Goal: Transaction & Acquisition: Book appointment/travel/reservation

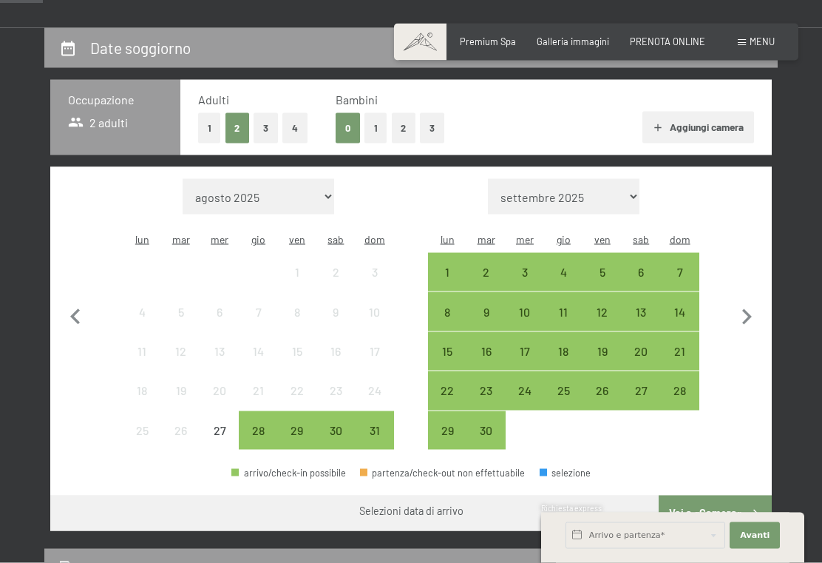
scroll to position [265, 0]
click at [681, 372] on div "28" at bounding box center [679, 389] width 35 height 35
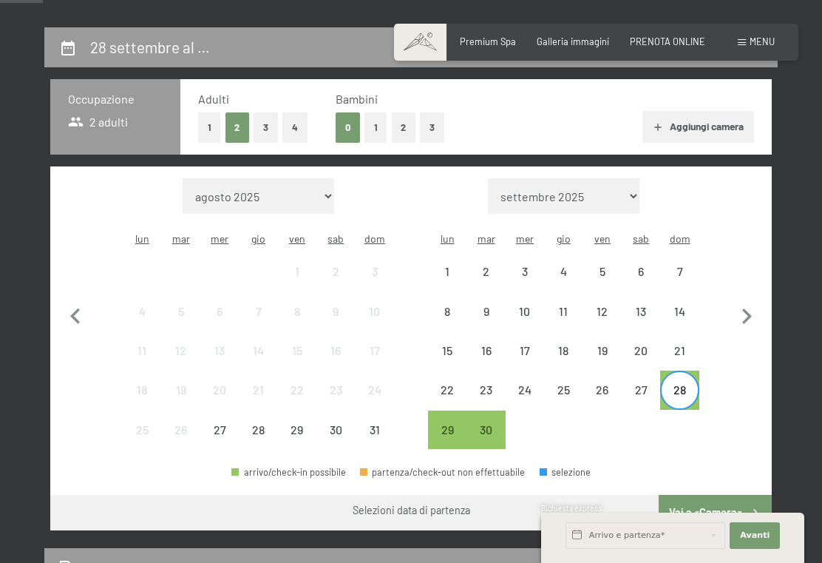
click at [744, 306] on icon "button" at bounding box center [746, 316] width 31 height 31
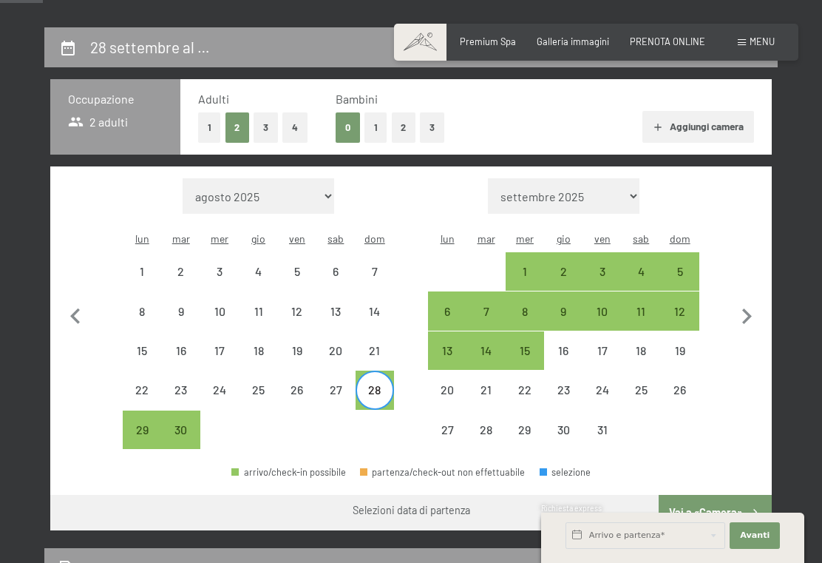
select select "[DATE]"
click at [568, 265] on div "2" at bounding box center [563, 282] width 35 height 35
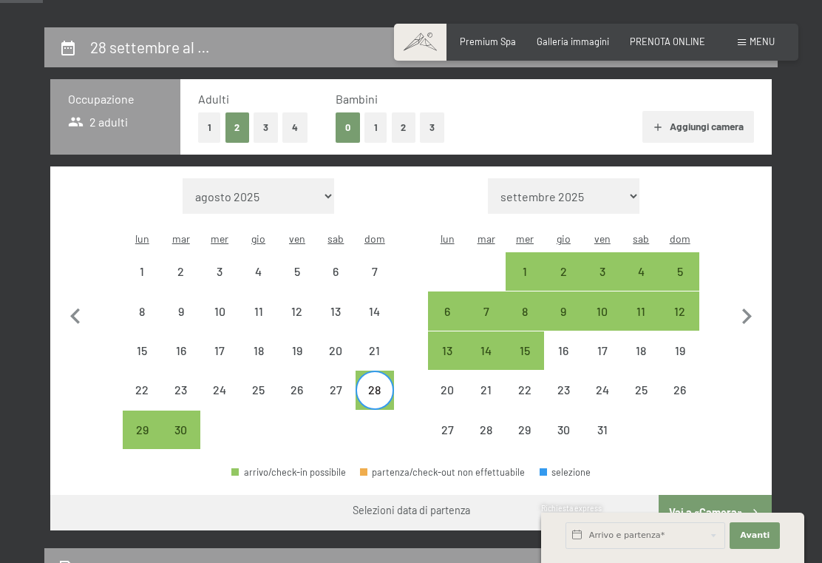
select select "[DATE]"
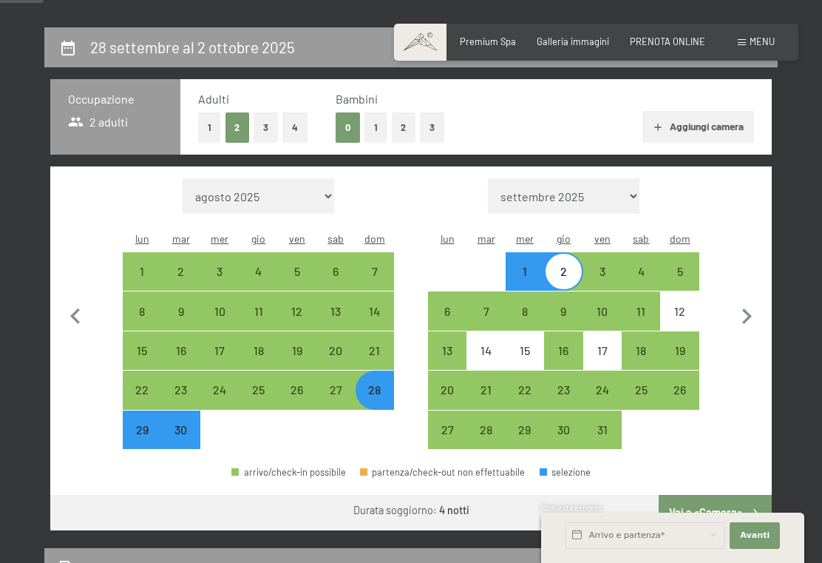
click at [696, 495] on button "Vai a «Camera»" at bounding box center [715, 512] width 113 height 35
select select "[DATE]"
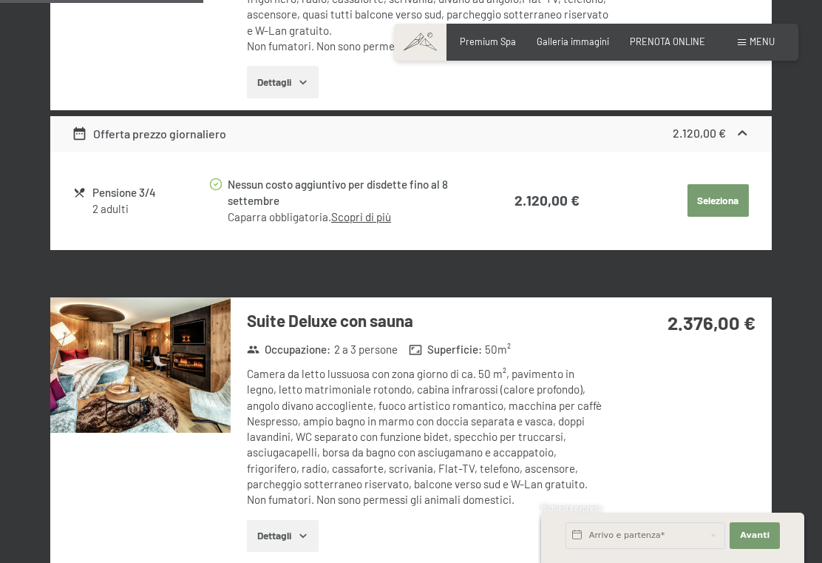
scroll to position [1008, 0]
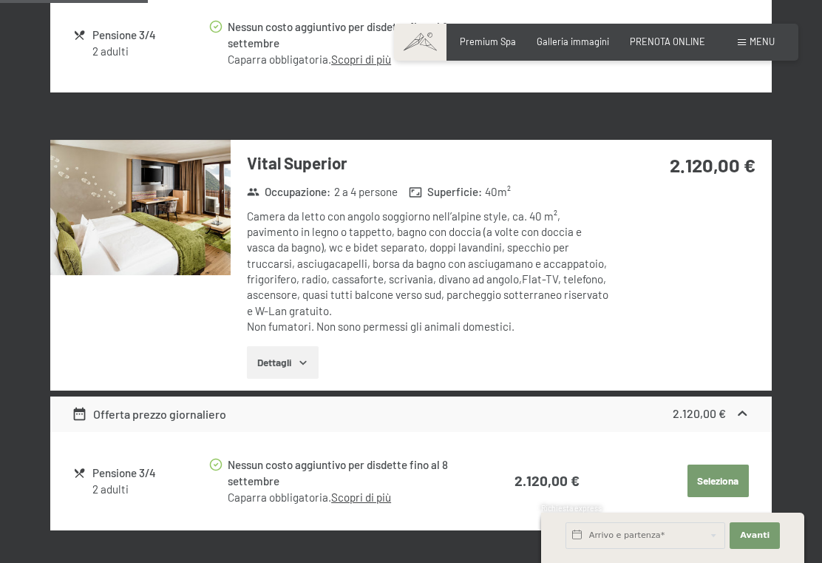
scroll to position [722, 0]
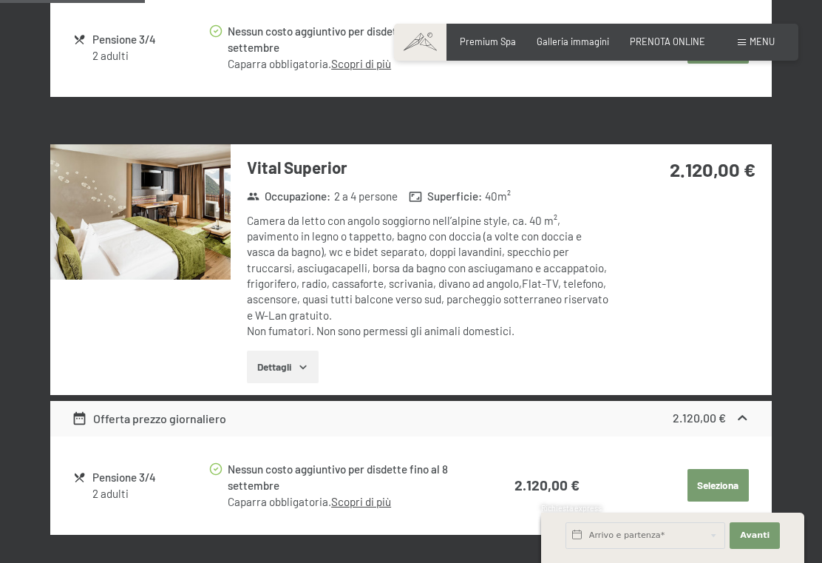
click at [301, 373] on icon "button" at bounding box center [303, 367] width 12 height 12
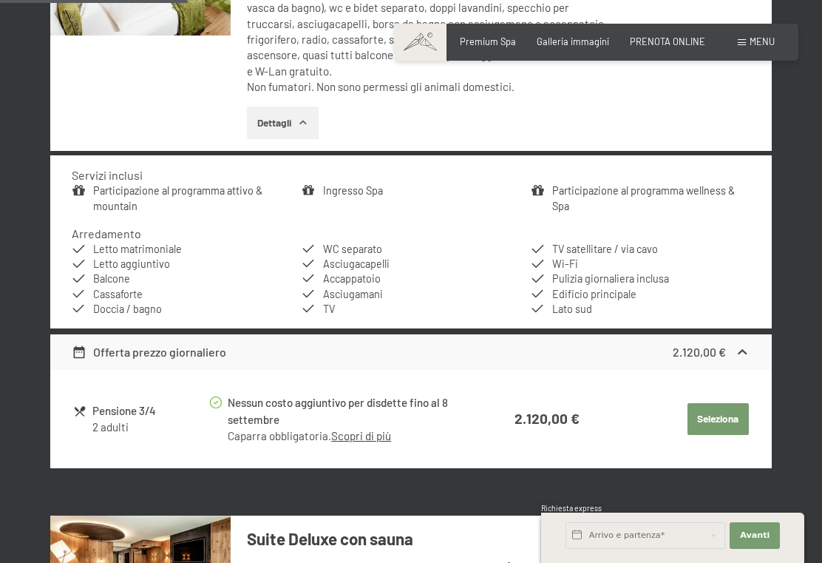
scroll to position [968, 0]
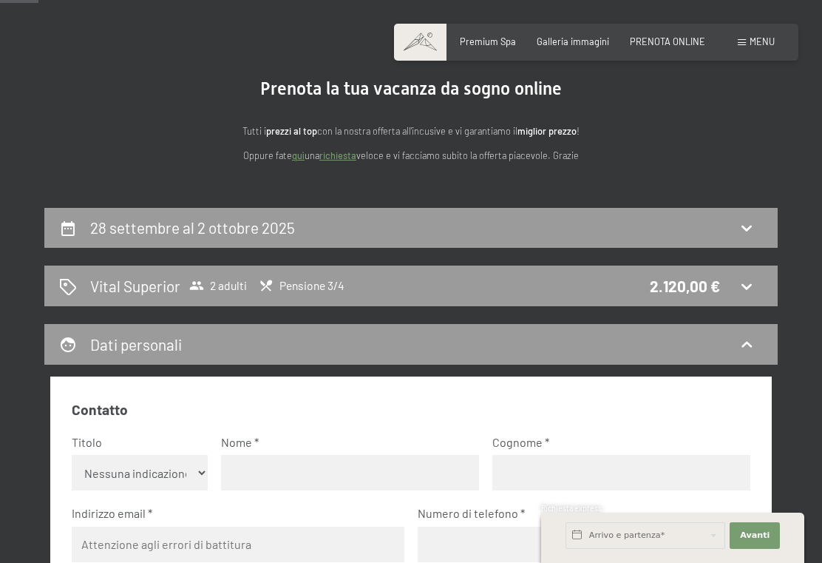
scroll to position [0, 0]
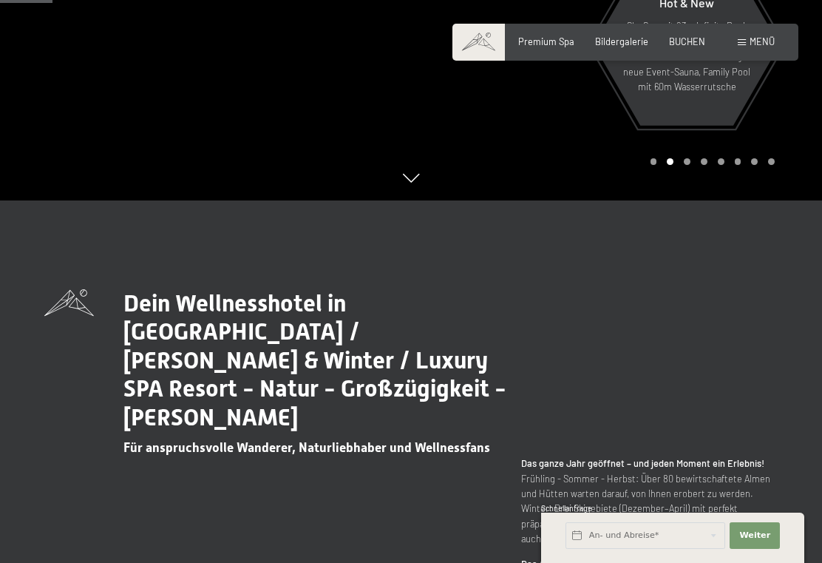
scroll to position [359, 0]
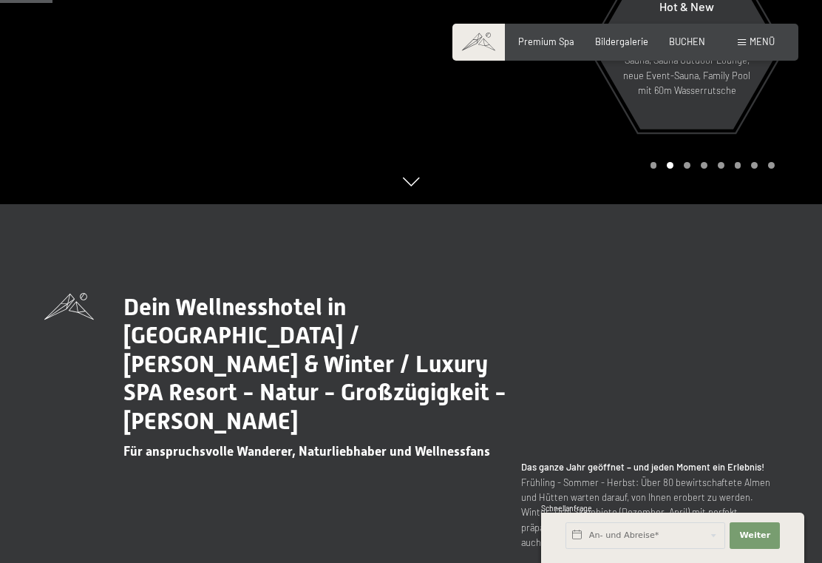
click at [763, 44] on span "Menü" at bounding box center [762, 41] width 25 height 12
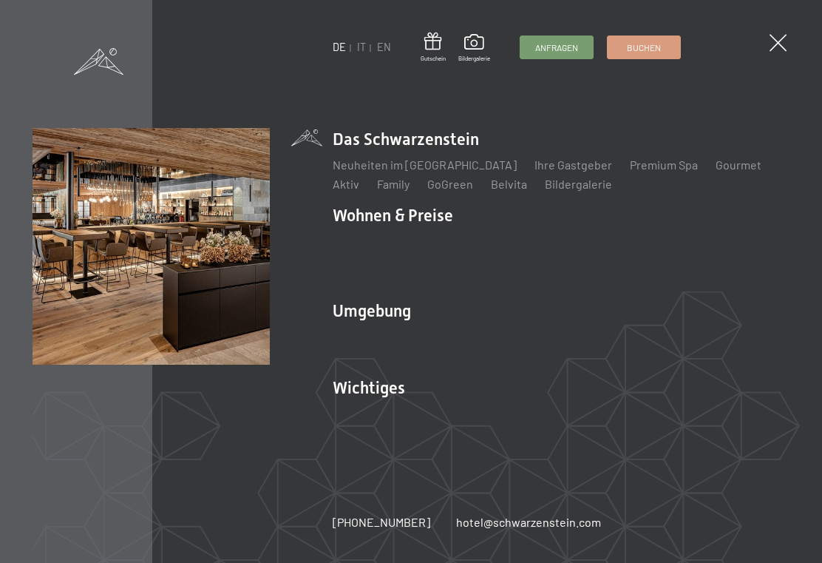
click at [365, 51] on link "IT" at bounding box center [361, 47] width 9 height 13
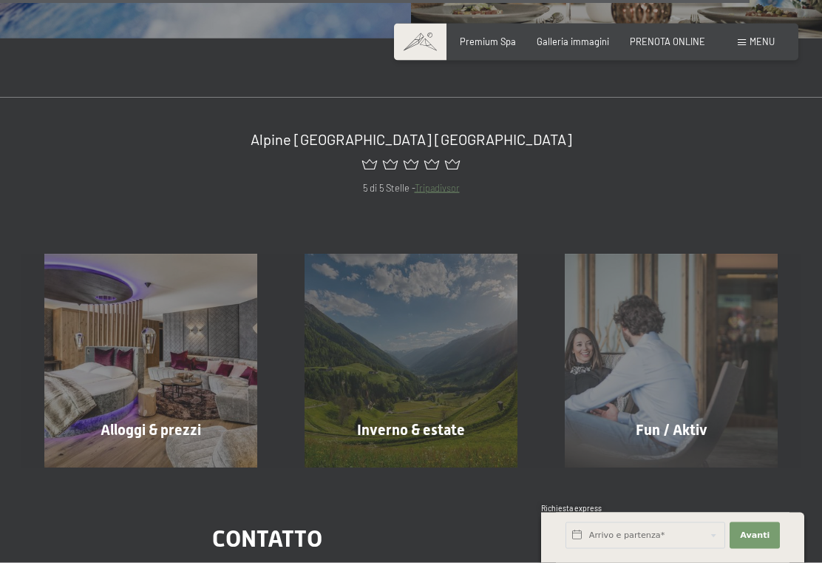
scroll to position [4731, 0]
click at [213, 346] on div "Alloggi & prezzi mostra altro" at bounding box center [151, 360] width 260 height 213
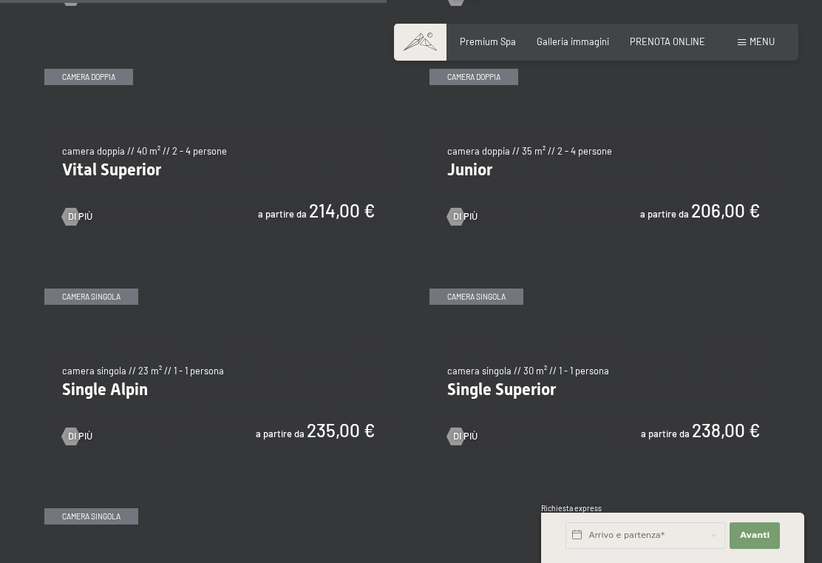
scroll to position [1615, 0]
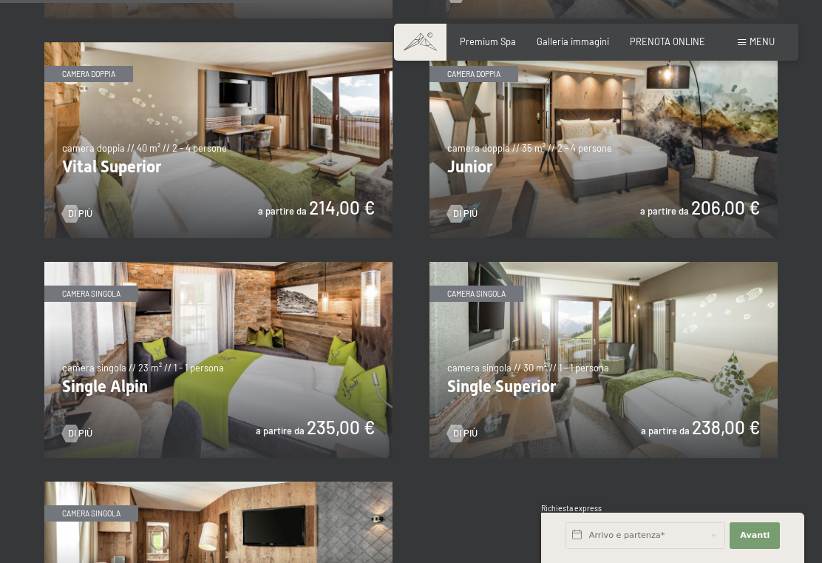
click at [327, 188] on img at bounding box center [218, 140] width 348 height 196
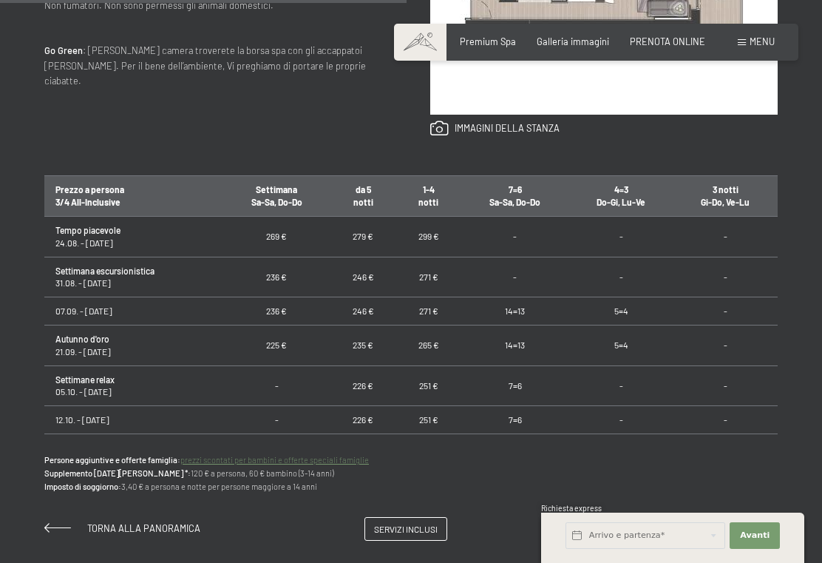
scroll to position [781, 0]
click at [622, 334] on td "5=4" at bounding box center [620, 345] width 104 height 41
